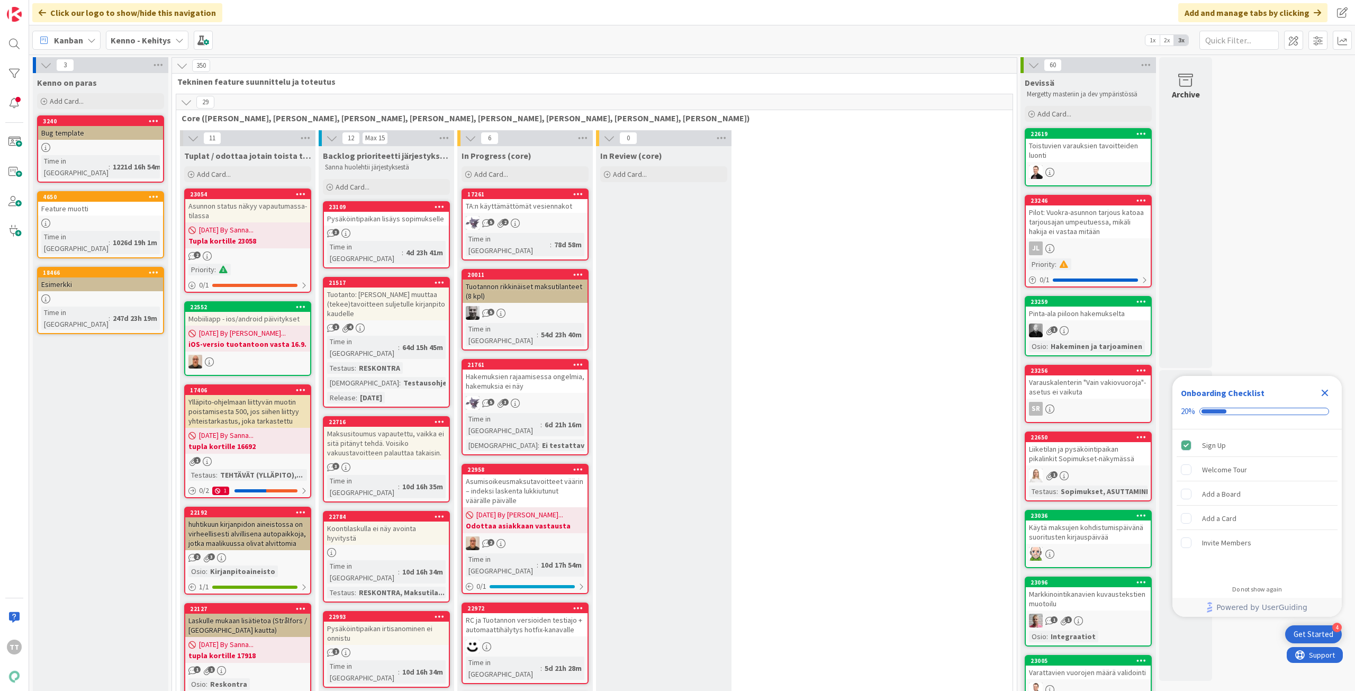
click at [1326, 395] on icon "Close Checklist" at bounding box center [1325, 393] width 7 height 7
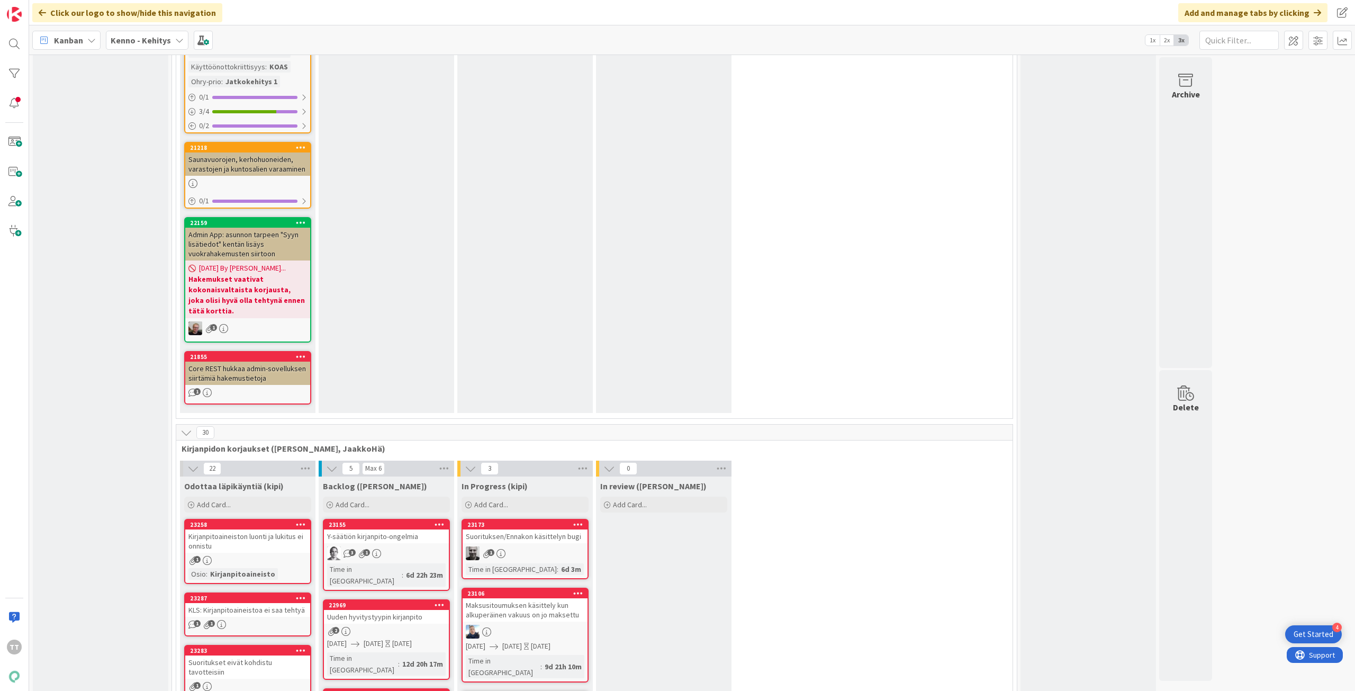
scroll to position [6775, 0]
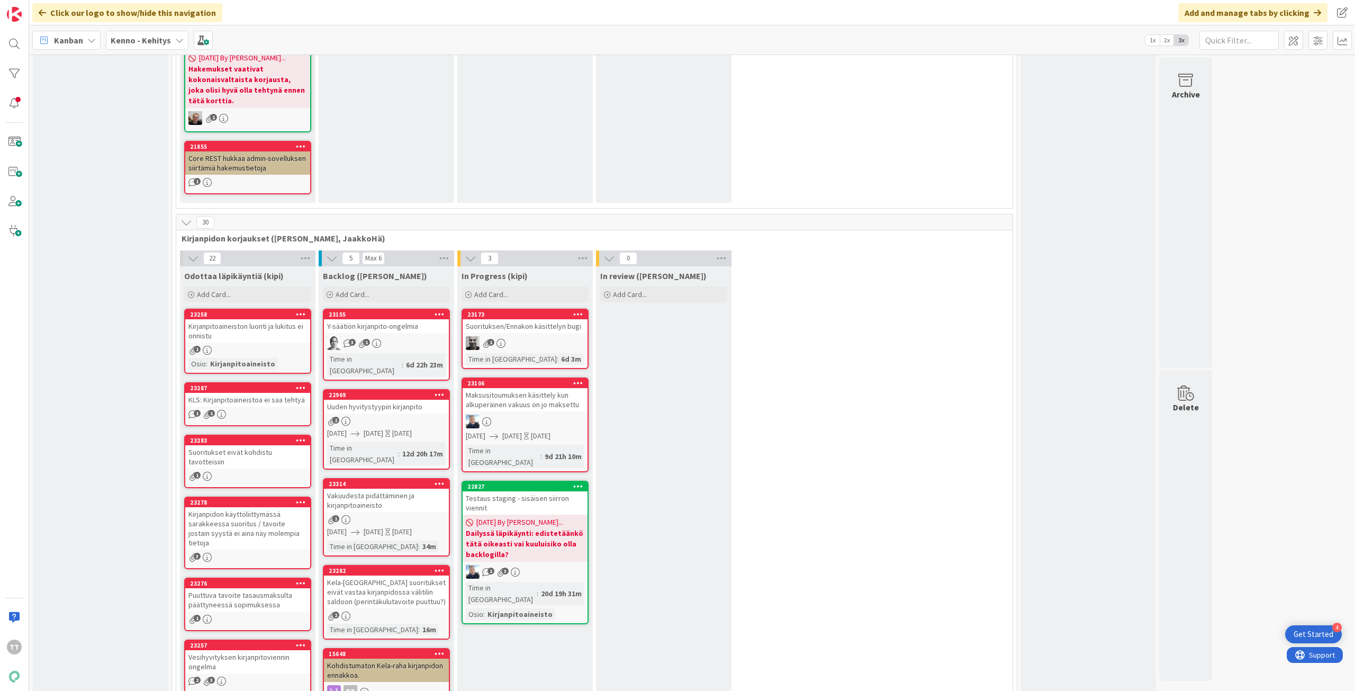
click at [367, 489] on div "Vakuudesta pidättäminen ja kirjanpitoaineisto" at bounding box center [386, 500] width 125 height 23
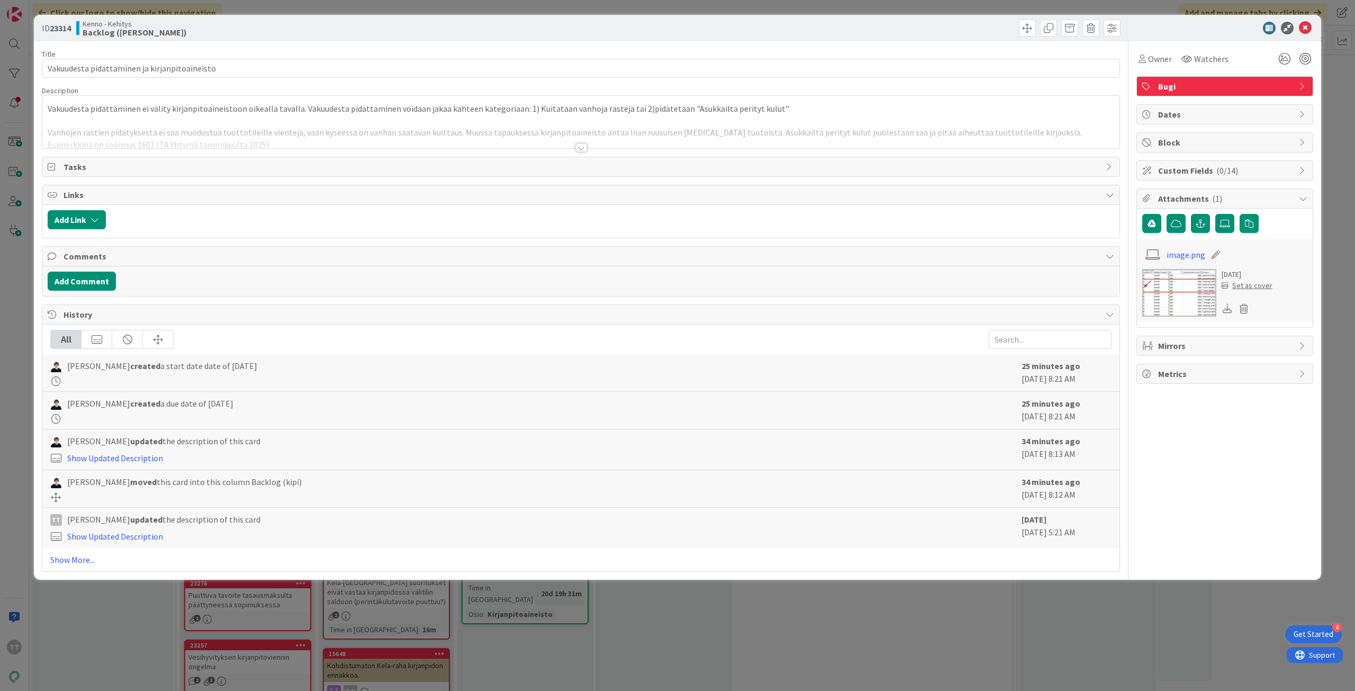
click at [581, 146] on div at bounding box center [581, 147] width 12 height 8
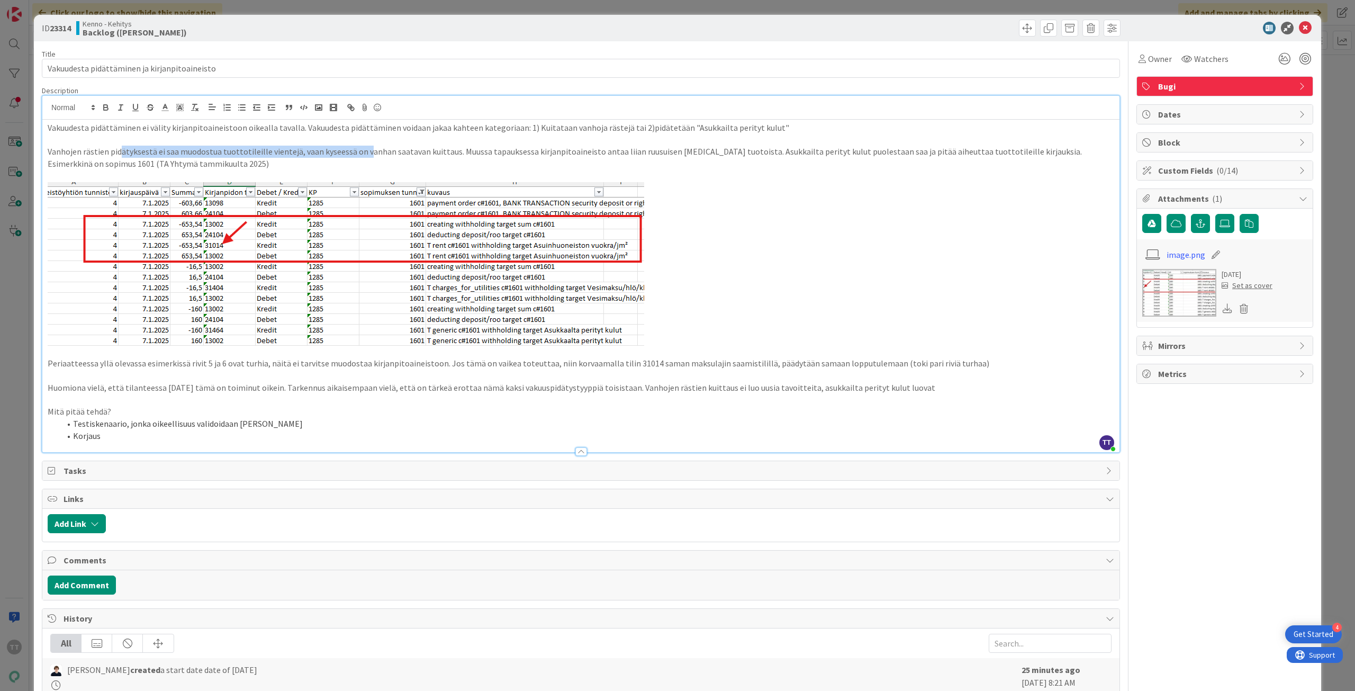
drag, startPoint x: 121, startPoint y: 153, endPoint x: 364, endPoint y: 153, distance: 242.4
click at [364, 153] on p "Vanhojen rästien pidätyksestä ei saa muodostua tuottotileille vientejä, vaan ky…" at bounding box center [581, 152] width 1067 height 12
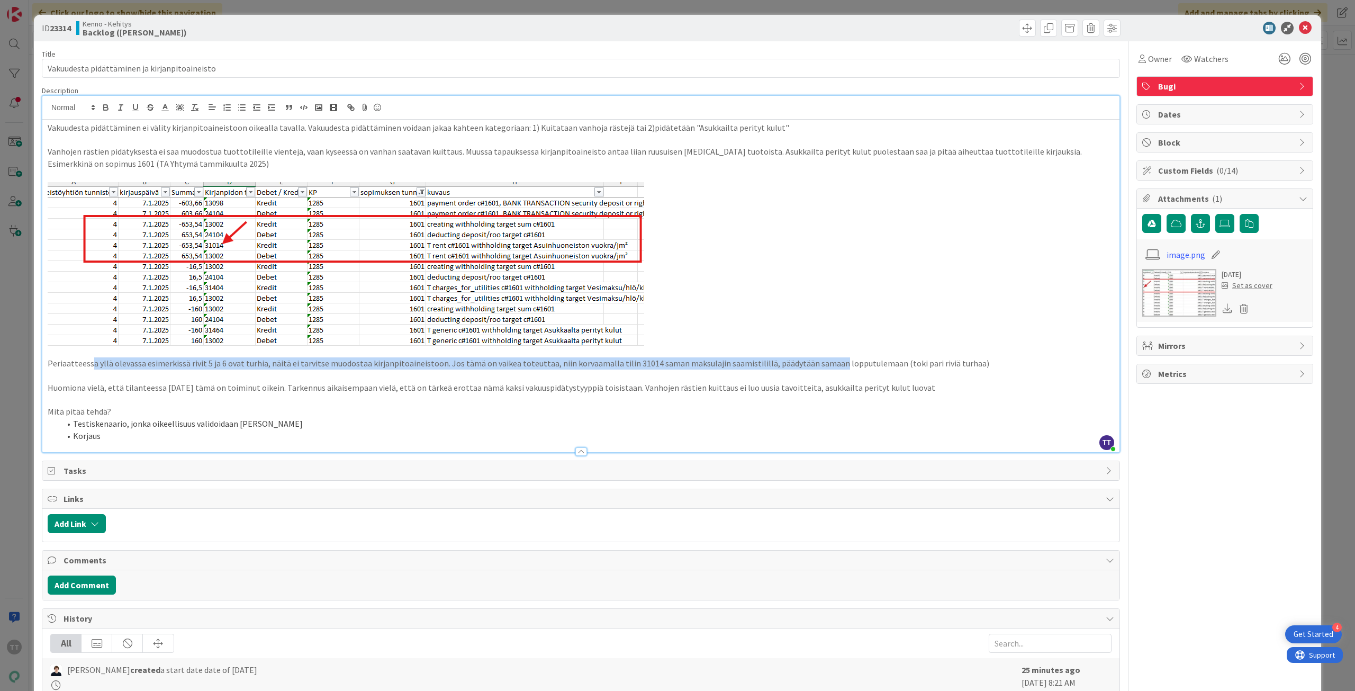
drag, startPoint x: 92, startPoint y: 364, endPoint x: 819, endPoint y: 368, distance: 727.8
click at [819, 368] on p "Periaatteessa yllä olevassa esimerkissä rivit 5 ja 6 ovat turhia, näitä ei tarv…" at bounding box center [581, 363] width 1067 height 12
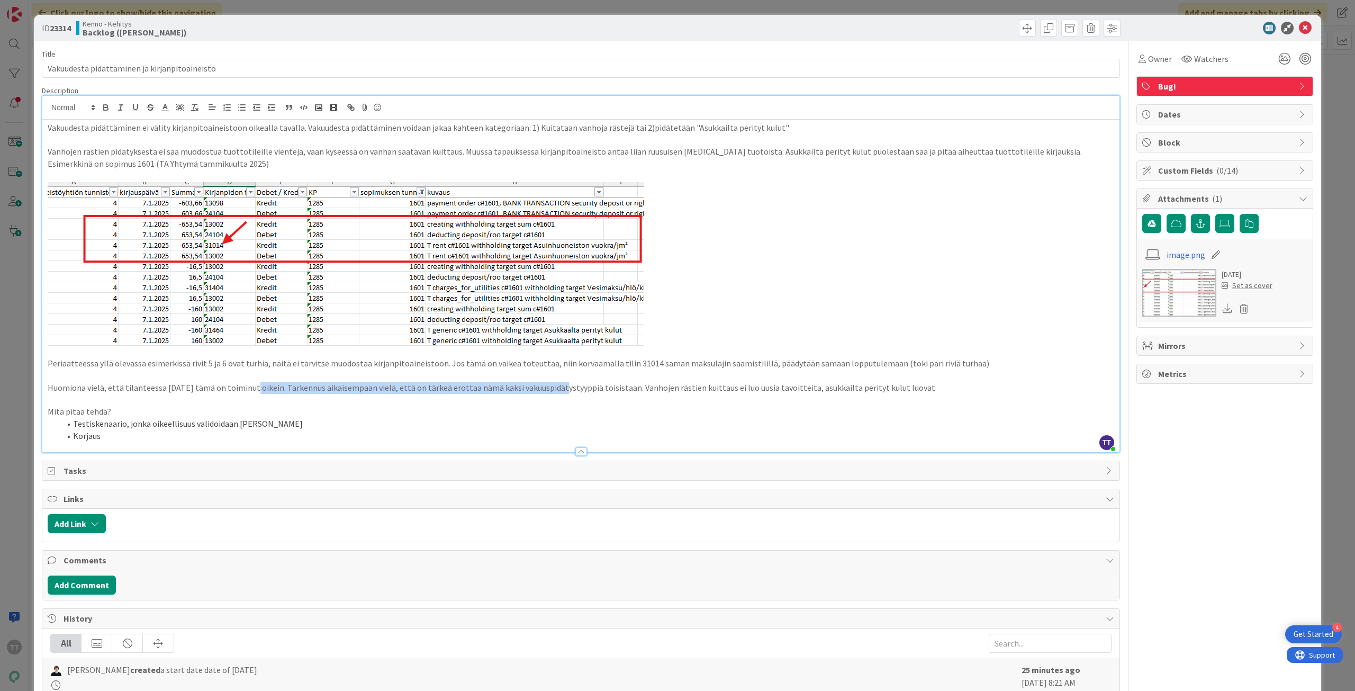
drag, startPoint x: 249, startPoint y: 384, endPoint x: 546, endPoint y: 387, distance: 297.0
click at [546, 387] on p "Huomiona vielä, että tilanteessa 5.9.2025 tämä on toiminut oikein. Tarkennus ai…" at bounding box center [581, 388] width 1067 height 12
drag, startPoint x: 381, startPoint y: 385, endPoint x: 555, endPoint y: 395, distance: 174.4
click at [555, 395] on div "Vakuudesta pidättäminen ei välity kirjanpitoaineistoon oikealla tavalla. Vakuud…" at bounding box center [580, 286] width 1077 height 332
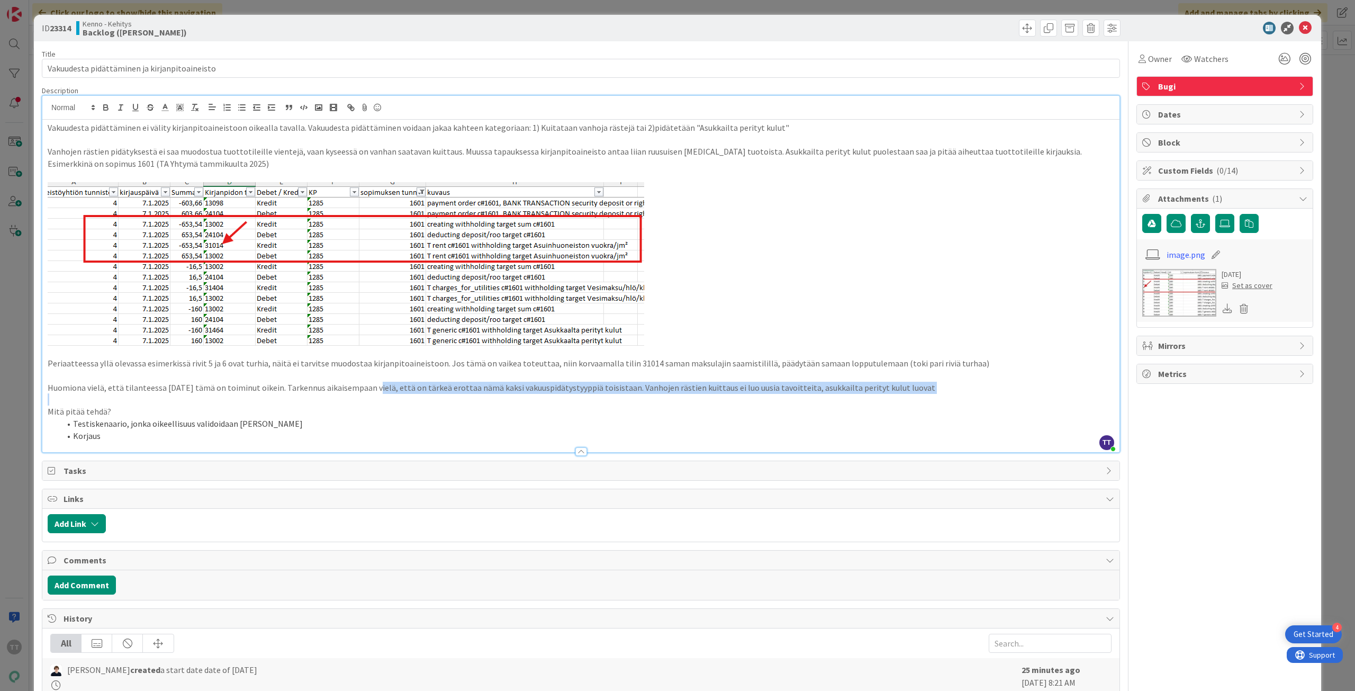
click at [555, 395] on p at bounding box center [581, 399] width 1067 height 12
click at [799, 391] on p "Huomiona vielä, että tilanteessa 5.9.2025 tämä on toiminut oikein. Tarkennus ai…" at bounding box center [581, 388] width 1067 height 12
click at [954, 385] on p "Huomiona vielä, että tilanteessa 5.9.2025 tämä on toiminut oikein. Tarkennus ai…" at bounding box center [581, 388] width 1067 height 12
click at [960, 423] on li "Testiskenaario, jonka oikeellisuus validoidaan Timolta" at bounding box center [587, 424] width 1054 height 12
click at [1184, 463] on div "Owner Watchers Bugi Dates Block Custom Fields ( 0/14 ) Attachments ( 1 ) image.…" at bounding box center [1224, 458] width 177 height 834
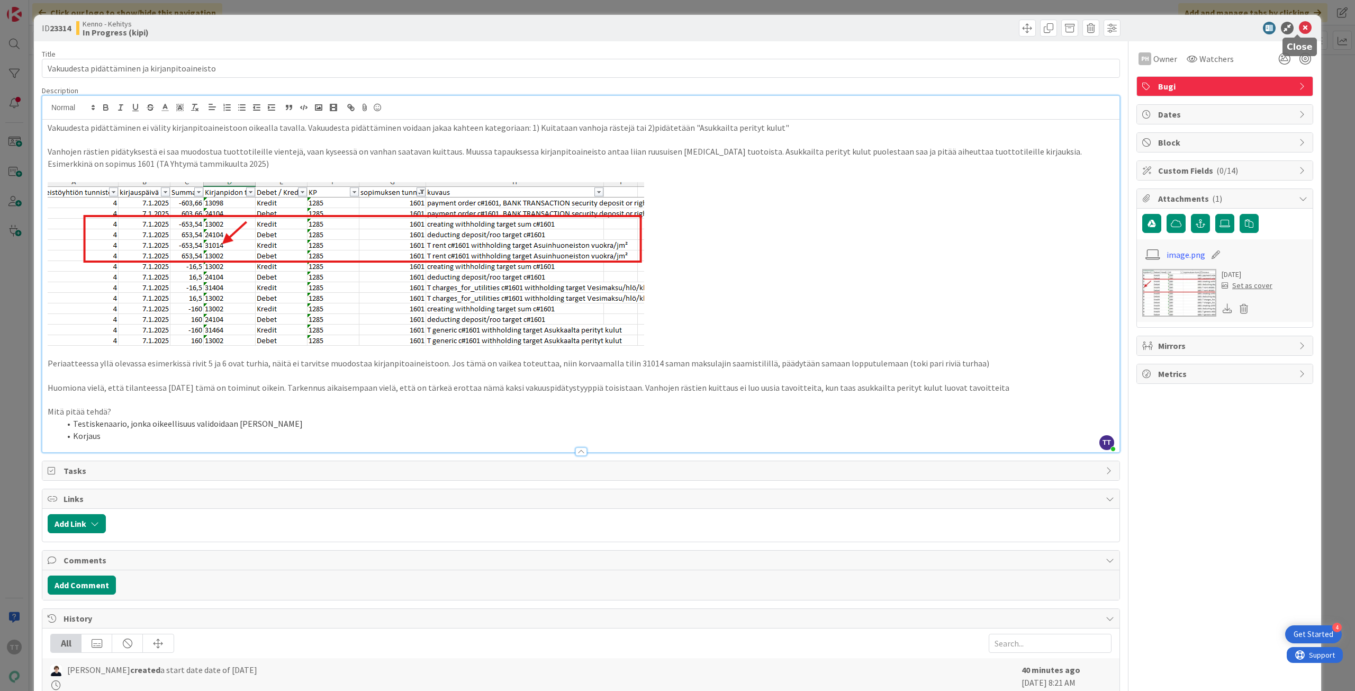
click at [1299, 23] on icon at bounding box center [1305, 28] width 13 height 13
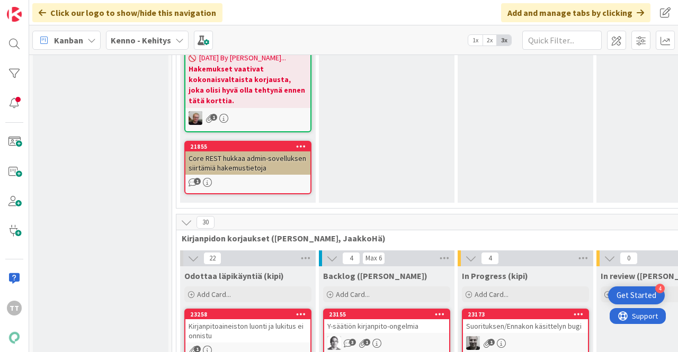
scroll to position [6775, 0]
